Goal: Information Seeking & Learning: Check status

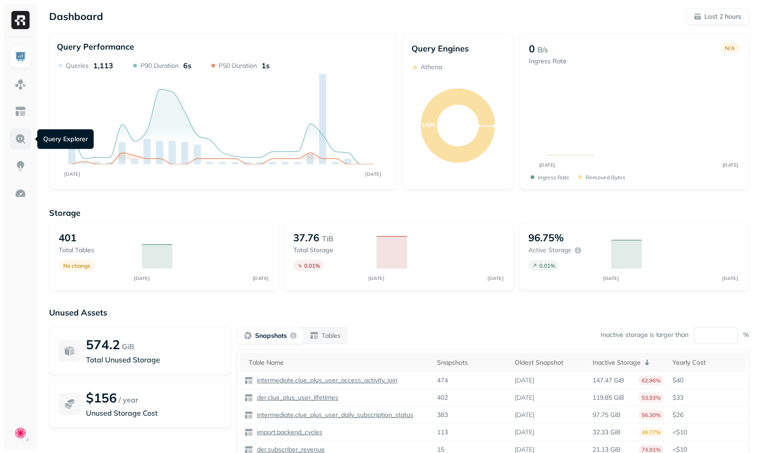
click at [22, 133] on img at bounding box center [21, 139] width 12 height 12
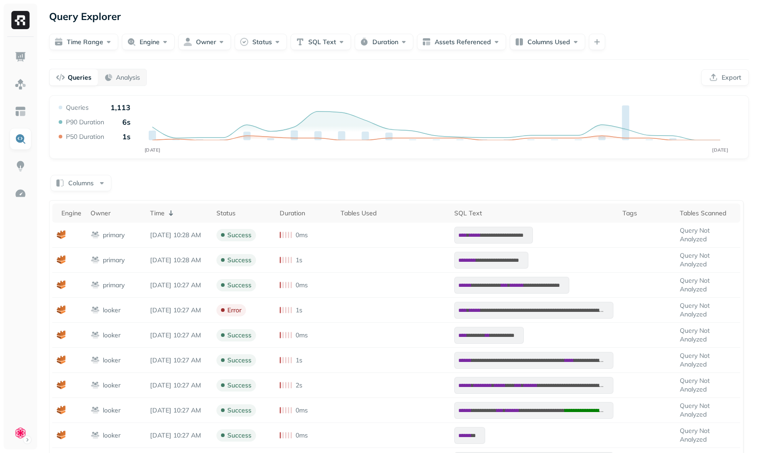
click at [256, 50] on div "**********" at bounding box center [399, 327] width 718 height 655
click at [256, 48] on button "Status" at bounding box center [261, 42] width 52 height 16
click at [255, 126] on div "ERROR" at bounding box center [260, 120] width 126 height 16
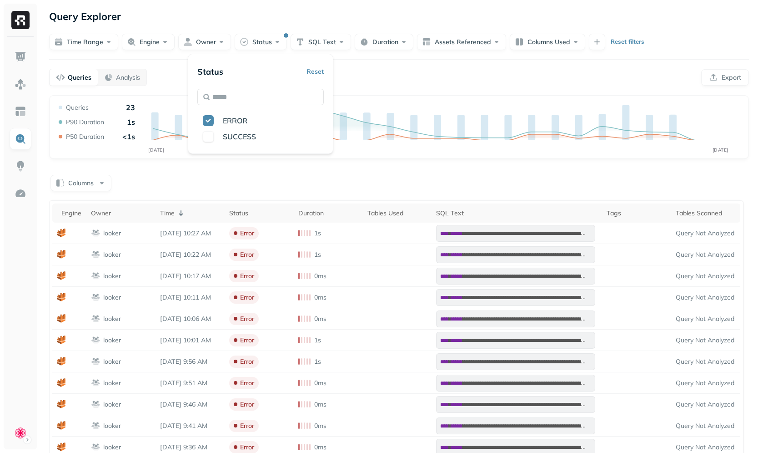
click at [405, 81] on div "Queries Analysis Export" at bounding box center [399, 77] width 700 height 17
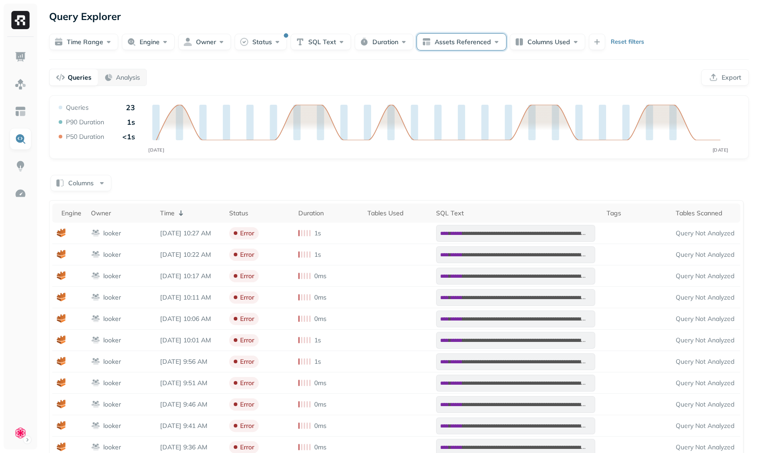
click at [457, 44] on button "Assets Referenced" at bounding box center [461, 42] width 89 height 16
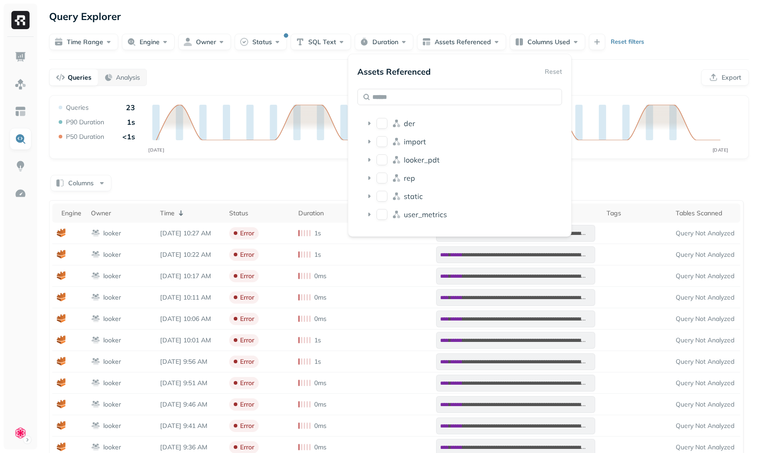
click at [539, 50] on div "**********" at bounding box center [399, 298] width 718 height 597
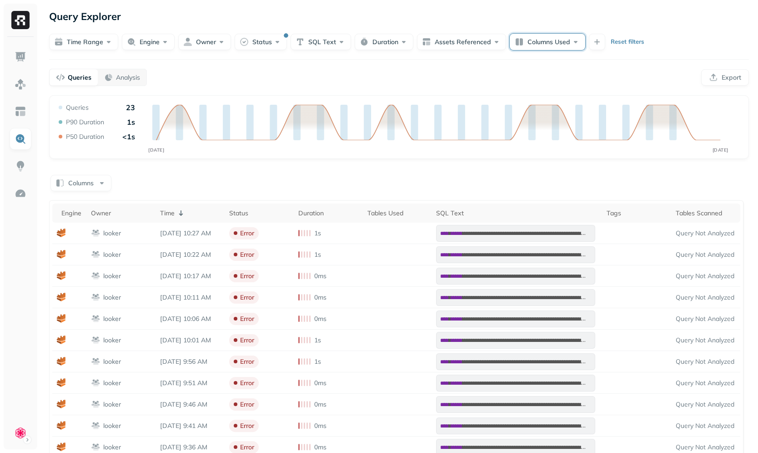
click at [539, 47] on button "Columns Used" at bounding box center [547, 42] width 75 height 16
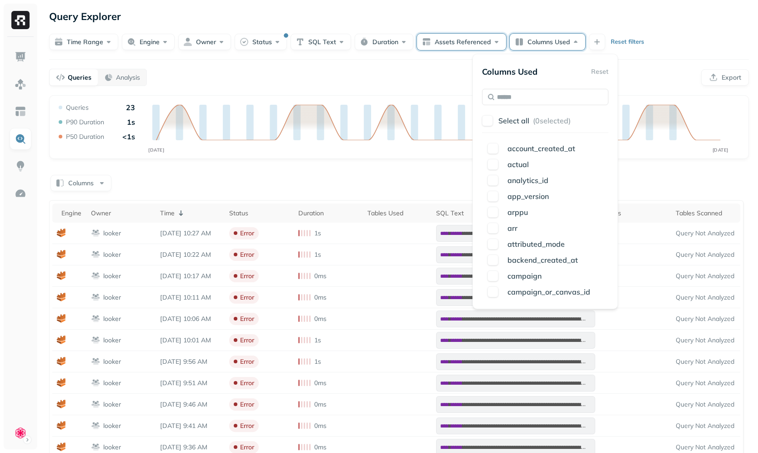
click at [479, 36] on button "Assets Referenced" at bounding box center [461, 42] width 89 height 16
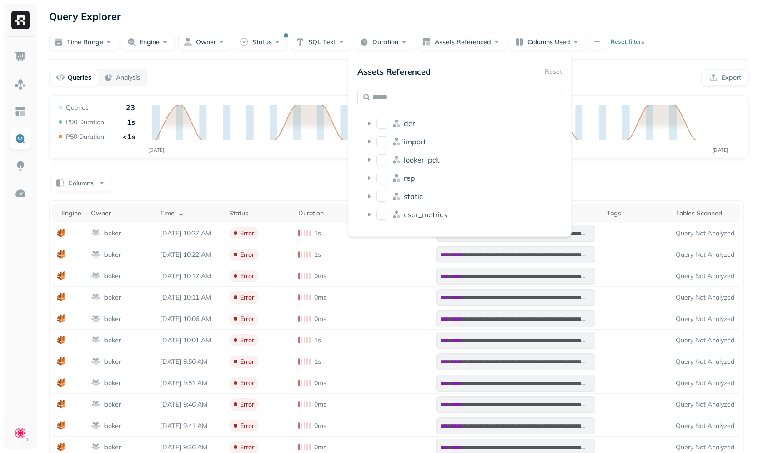
click at [627, 90] on div "**********" at bounding box center [399, 298] width 718 height 597
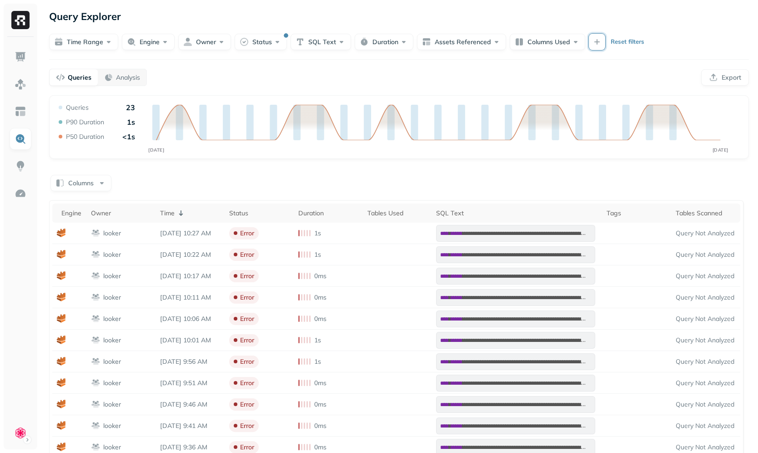
click at [598, 42] on button "button" at bounding box center [597, 42] width 16 height 16
type input "***"
click at [632, 122] on span "Tab" at bounding box center [629, 120] width 11 height 8
click at [528, 74] on div "Queries Analysis Export" at bounding box center [399, 77] width 700 height 17
click at [628, 48] on button "Tables Scanned" at bounding box center [629, 42] width 81 height 16
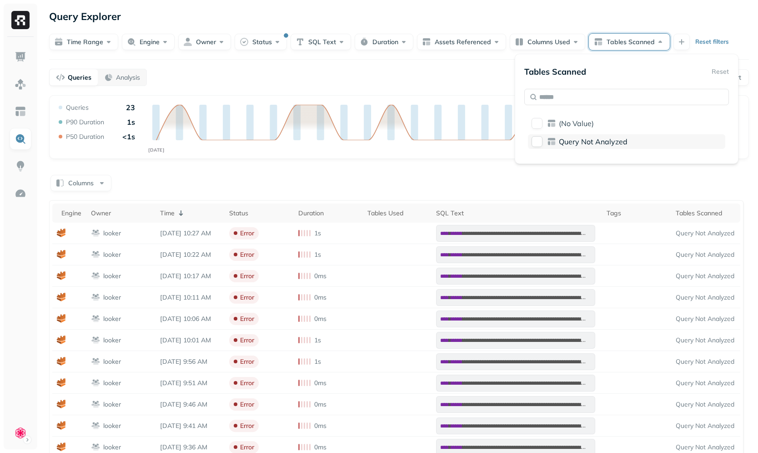
click at [588, 139] on span "Query Not Analyzed" at bounding box center [593, 141] width 69 height 9
click at [557, 139] on div "Query Not Analyzed" at bounding box center [626, 141] width 197 height 15
click at [563, 127] on span "(No Value)" at bounding box center [576, 123] width 35 height 9
click at [536, 116] on div "(No Value)" at bounding box center [626, 123] width 197 height 15
click at [556, 140] on icon at bounding box center [551, 141] width 9 height 9
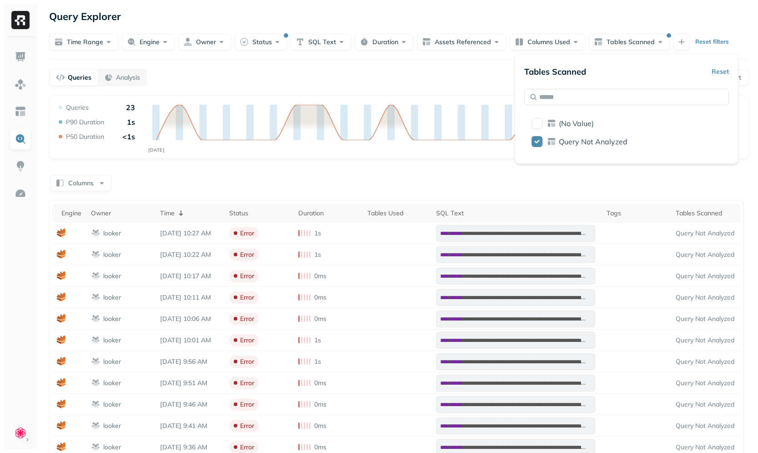
click at [437, 189] on div "Columns" at bounding box center [399, 182] width 700 height 18
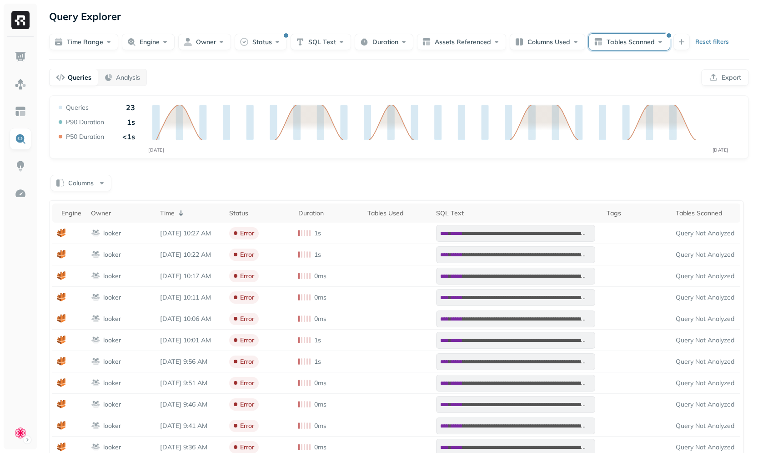
click at [616, 39] on button "Tables Scanned" at bounding box center [629, 42] width 81 height 16
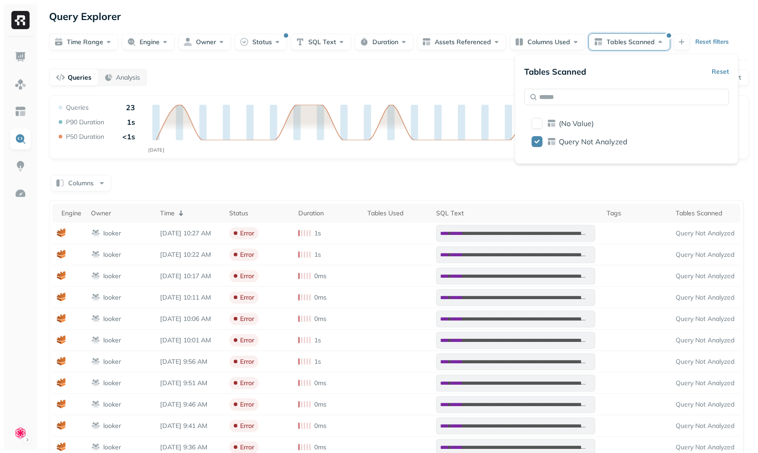
click at [713, 70] on button "Reset" at bounding box center [720, 71] width 17 height 16
click at [644, 15] on div "Query Explorer" at bounding box center [399, 16] width 700 height 16
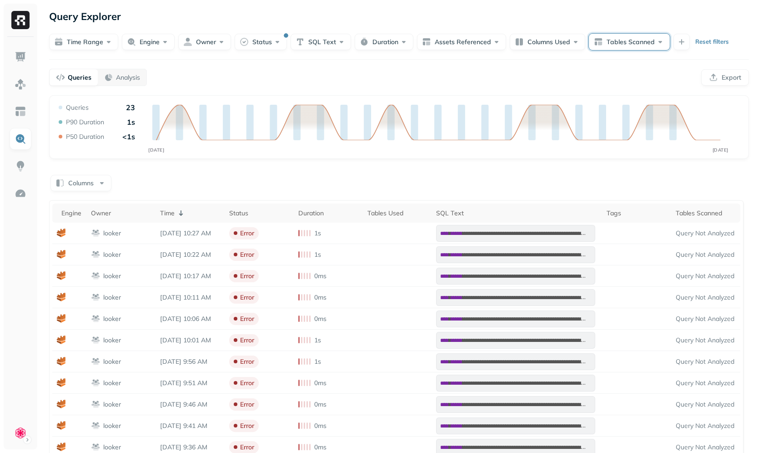
click at [636, 37] on button "Tables Scanned" at bounding box center [629, 42] width 81 height 16
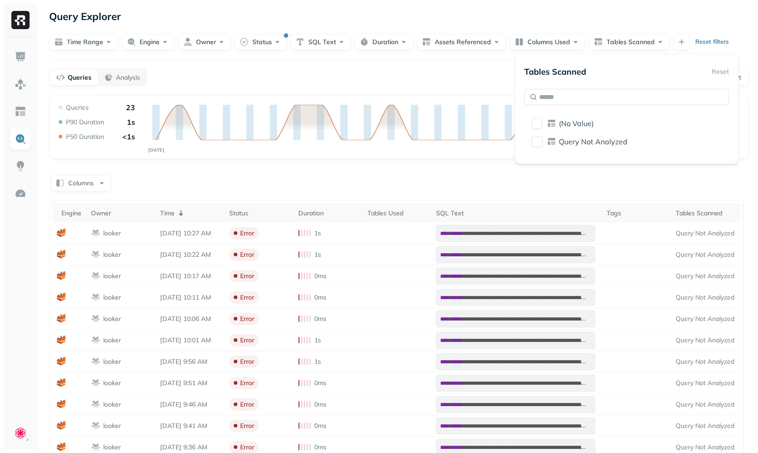
click at [443, 173] on div "Columns" at bounding box center [399, 182] width 700 height 18
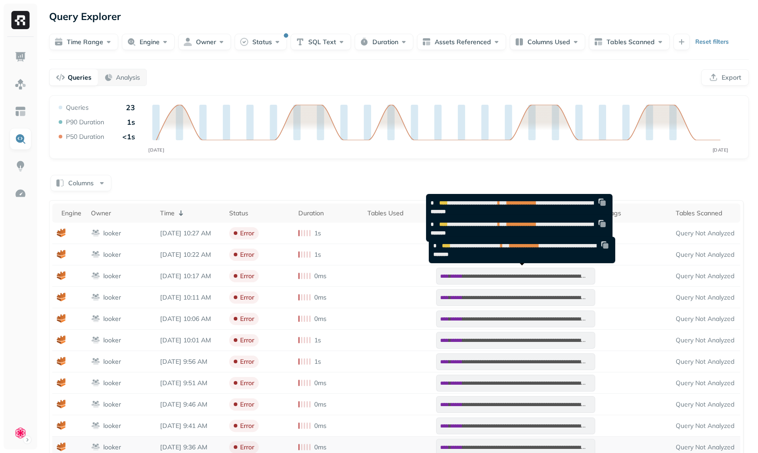
scroll to position [145, 0]
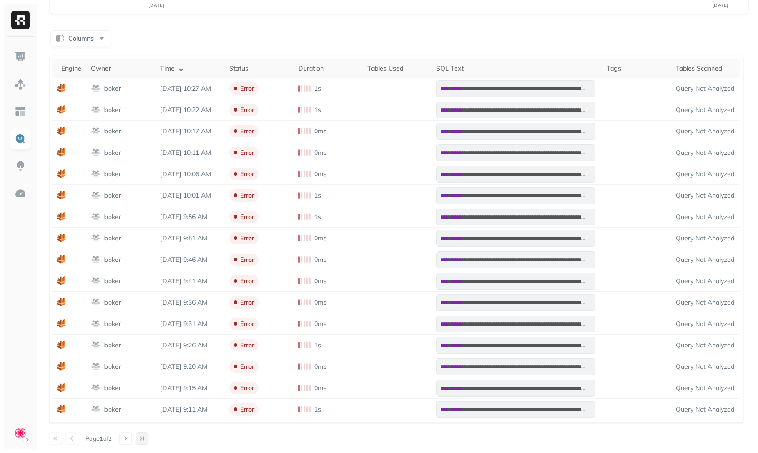
click at [141, 439] on button at bounding box center [142, 438] width 13 height 13
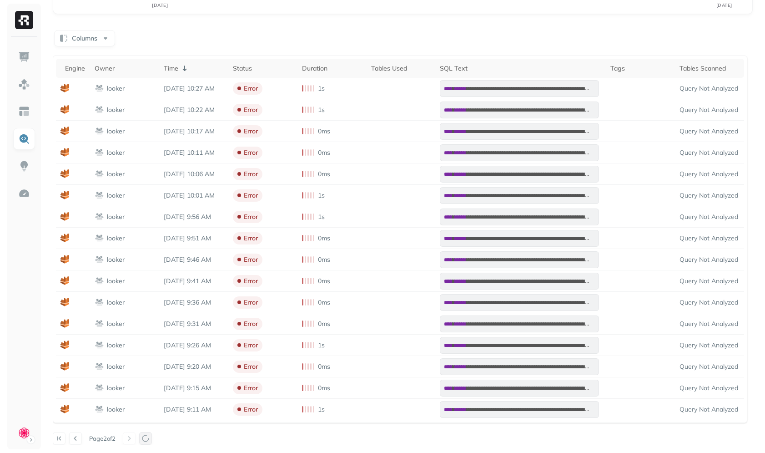
scroll to position [0, 0]
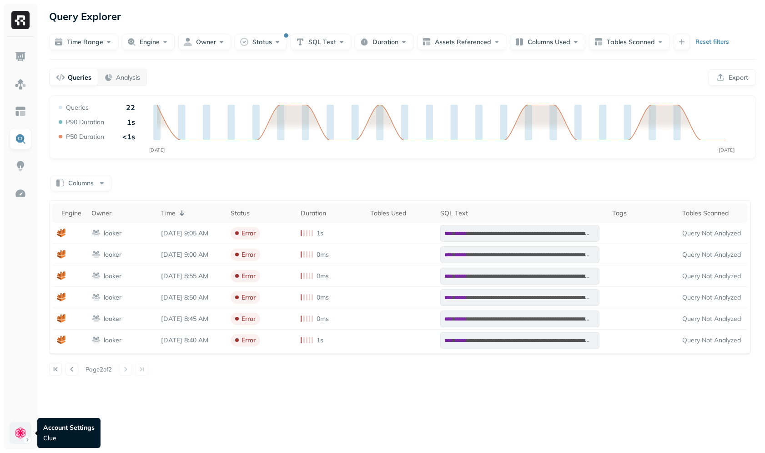
click at [21, 433] on html "**********" at bounding box center [382, 226] width 765 height 453
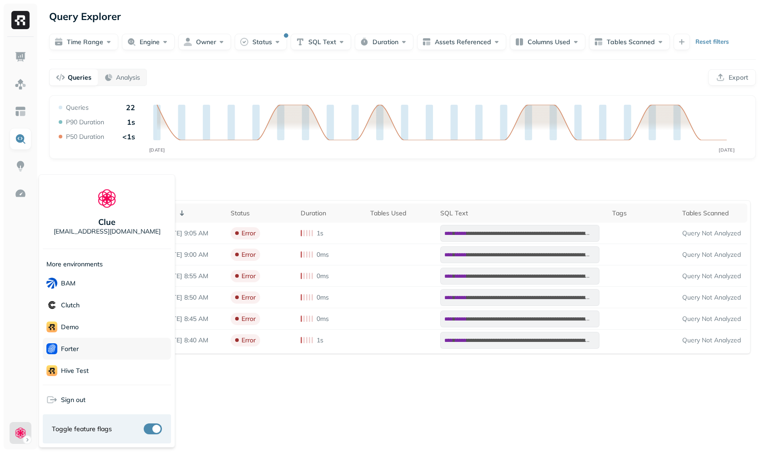
click at [86, 347] on div "Forter" at bounding box center [107, 348] width 128 height 22
